Goal: Information Seeking & Learning: Learn about a topic

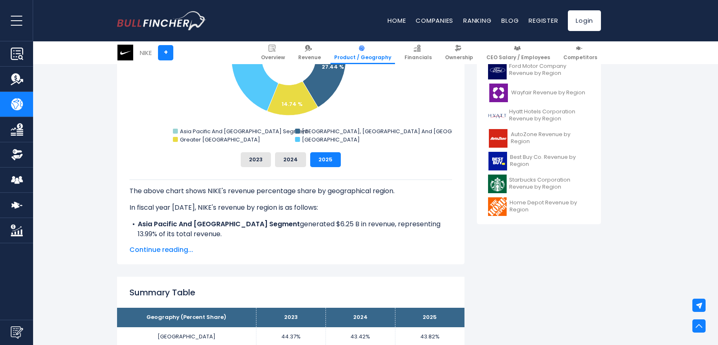
drag, startPoint x: 129, startPoint y: 185, endPoint x: 311, endPoint y: 238, distance: 189.5
click at [311, 238] on div "The above chart shows NIKE's revenue percentage share by geographical region. I…" at bounding box center [290, 253] width 323 height 149
drag, startPoint x: 126, startPoint y: 191, endPoint x: 195, endPoint y: 235, distance: 82.2
click at [195, 235] on div "NIKE's Revenue Share by Region Created with Highcharts 12.1.2 Chart context men…" at bounding box center [290, 118] width 347 height 294
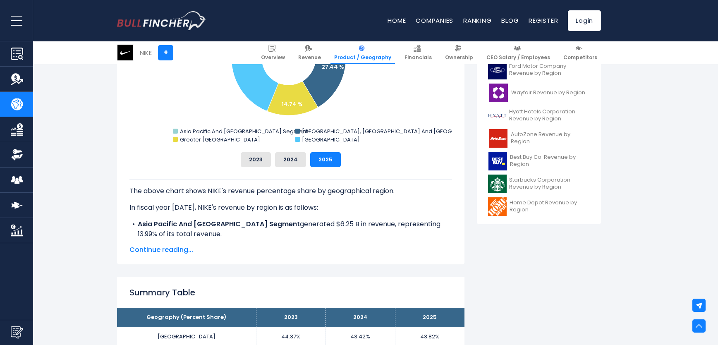
drag, startPoint x: 195, startPoint y: 235, endPoint x: 105, endPoint y: 249, distance: 91.6
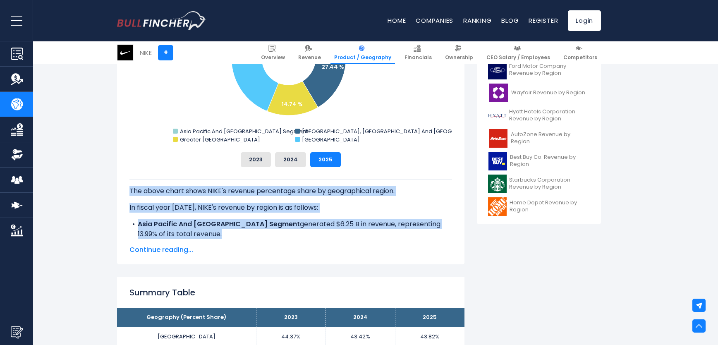
drag, startPoint x: 191, startPoint y: 233, endPoint x: 124, endPoint y: 188, distance: 79.8
click at [124, 188] on div "NIKE's Revenue Share by Region Created with Highcharts 12.1.2 Chart context men…" at bounding box center [290, 118] width 347 height 294
drag, startPoint x: 124, startPoint y: 188, endPoint x: 83, endPoint y: 203, distance: 44.0
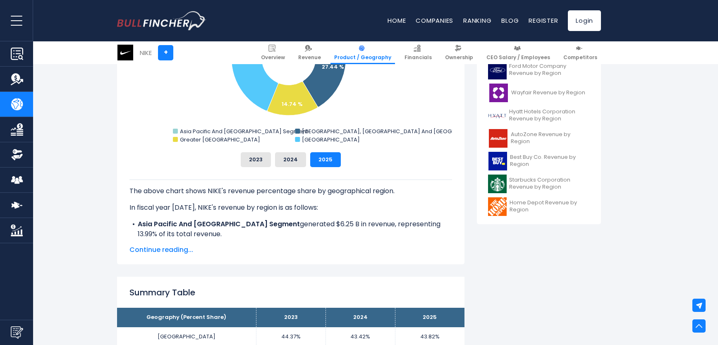
drag, startPoint x: 128, startPoint y: 186, endPoint x: 194, endPoint y: 233, distance: 81.2
click at [194, 233] on div "NIKE's Revenue Share by Region Created with Highcharts 12.1.2 Chart context men…" at bounding box center [290, 118] width 347 height 294
drag, startPoint x: 194, startPoint y: 233, endPoint x: 117, endPoint y: 225, distance: 77.0
drag, startPoint x: 193, startPoint y: 237, endPoint x: 129, endPoint y: 193, distance: 76.7
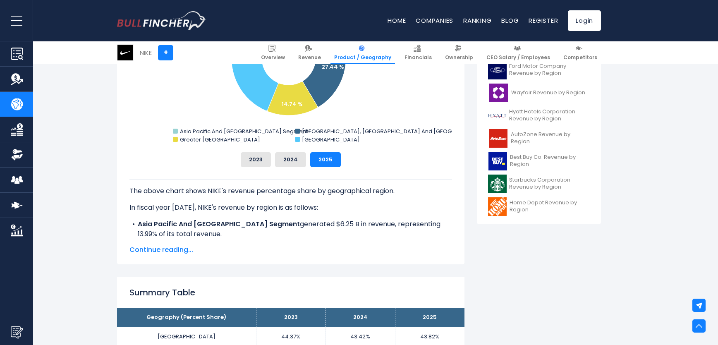
click at [129, 193] on div "The above chart shows NIKE's revenue percentage share by geographical region. I…" at bounding box center [290, 253] width 323 height 149
drag, startPoint x: 129, startPoint y: 193, endPoint x: 103, endPoint y: 206, distance: 30.0
drag, startPoint x: 127, startPoint y: 188, endPoint x: 203, endPoint y: 237, distance: 90.4
click at [203, 237] on div "NIKE's Revenue Share by Region Created with Highcharts 12.1.2 Chart context men…" at bounding box center [290, 118] width 347 height 294
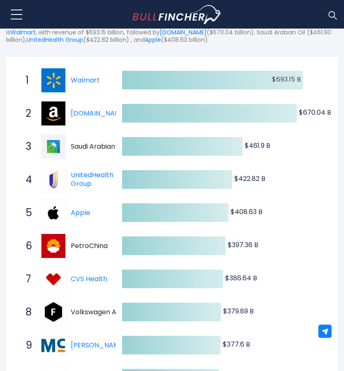
drag, startPoint x: 94, startPoint y: 342, endPoint x: 108, endPoint y: 340, distance: 14.6
click at [94, 342] on link "McKesson" at bounding box center [98, 345] width 55 height 10
